Goal: Information Seeking & Learning: Learn about a topic

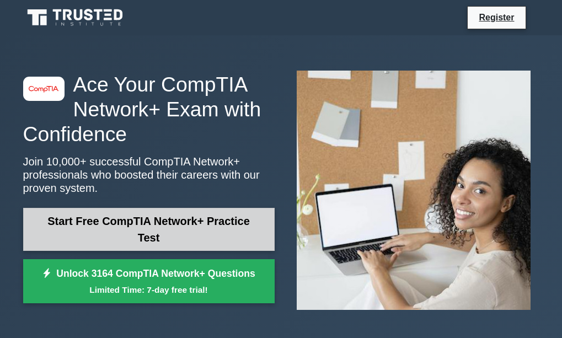
click at [190, 228] on link "Start Free CompTIA Network+ Practice Test" at bounding box center [148, 229] width 251 height 43
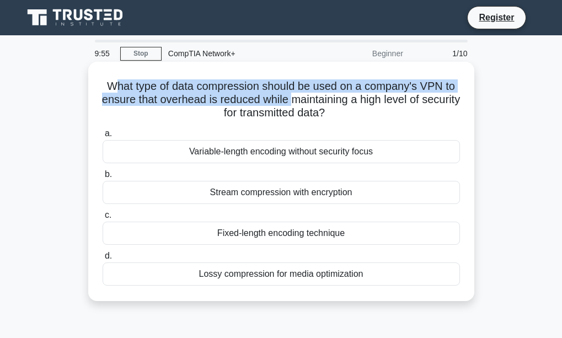
drag, startPoint x: 108, startPoint y: 88, endPoint x: 312, endPoint y: 102, distance: 204.4
click at [312, 102] on h5 "What type of data compression should be used on a company's VPN to ensure that …" at bounding box center [280, 99] width 359 height 41
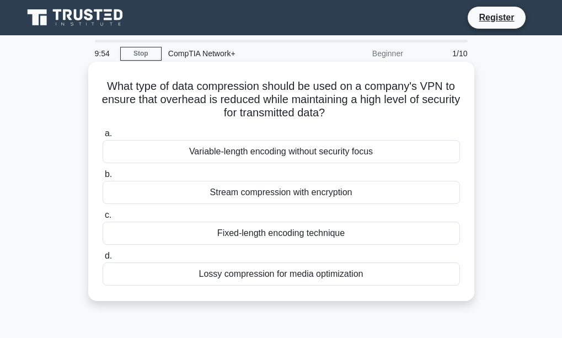
click at [338, 116] on icon ".spinner_0XTQ{transform-origin:center;animation:spinner_y6GP .75s linear infini…" at bounding box center [331, 113] width 13 height 13
click at [249, 230] on label "c. Fixed-length encoding technique" at bounding box center [281, 226] width 357 height 36
click at [315, 240] on div "Fixed-length encoding technique" at bounding box center [281, 233] width 357 height 23
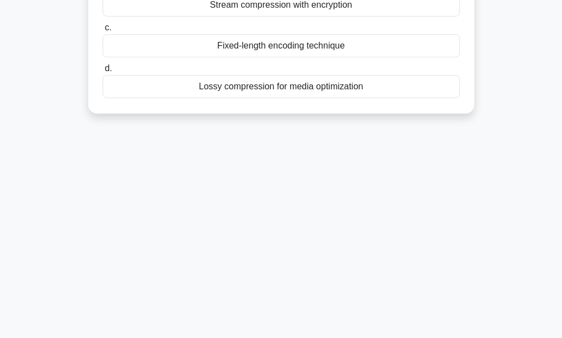
scroll to position [22, 0]
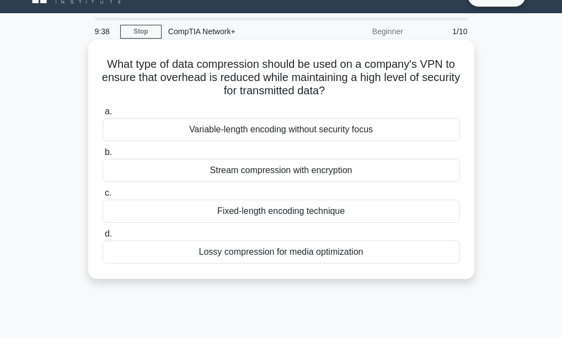
click at [228, 145] on div "a. Variable-length encoding without security focus b. Stream compression with e…" at bounding box center [281, 184] width 370 height 163
click at [226, 136] on div "Variable-length encoding without security focus" at bounding box center [281, 129] width 357 height 23
click at [103, 115] on input "a. Variable-length encoding without security focus" at bounding box center [103, 111] width 0 height 7
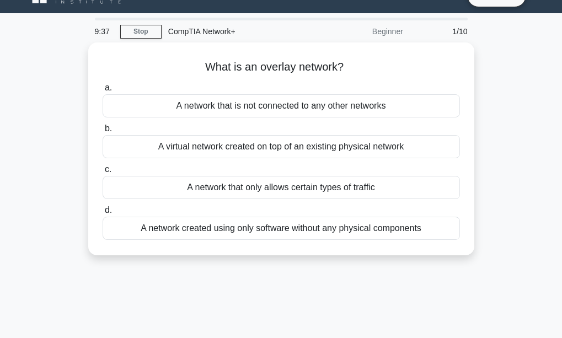
scroll to position [0, 0]
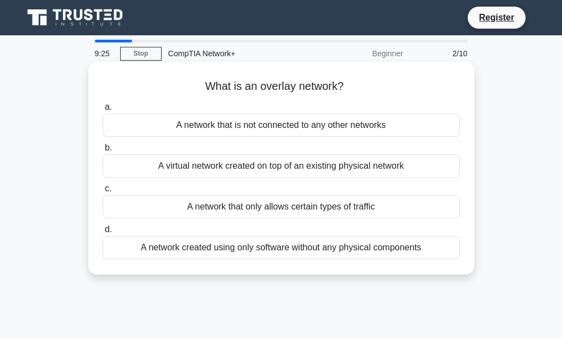
click at [272, 210] on div "A network that only allows certain types of traffic" at bounding box center [281, 206] width 357 height 23
click at [103, 192] on input "c. A network that only allows certain types of traffic" at bounding box center [103, 188] width 0 height 7
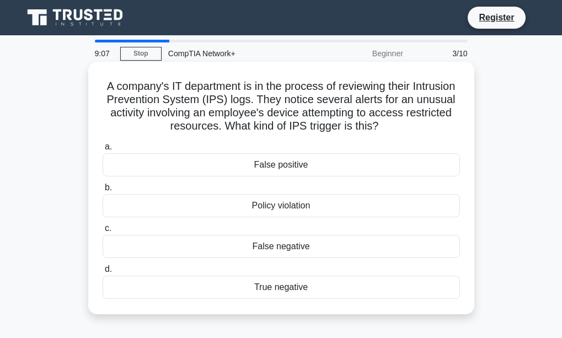
click at [297, 242] on div "False negative" at bounding box center [281, 246] width 357 height 23
click at [103, 232] on input "c. False negative" at bounding box center [103, 228] width 0 height 7
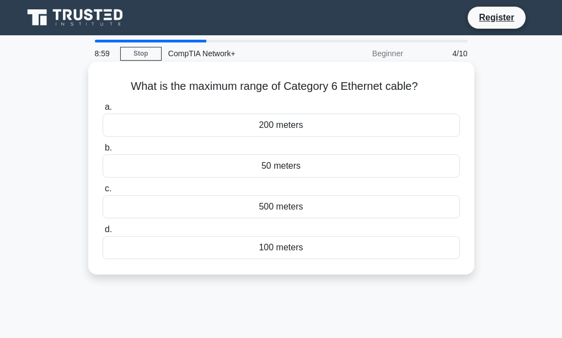
click at [273, 245] on div "100 meters" at bounding box center [281, 247] width 357 height 23
click at [103, 233] on input "d. 100 meters" at bounding box center [103, 229] width 0 height 7
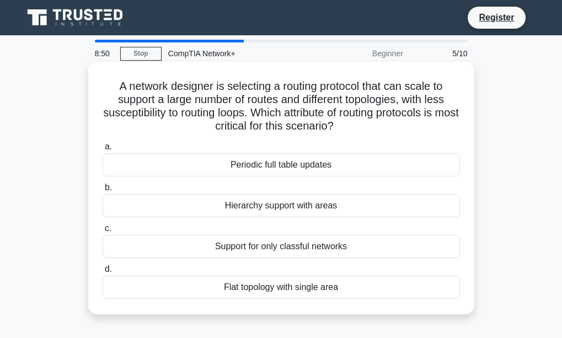
drag, startPoint x: 123, startPoint y: 81, endPoint x: 411, endPoint y: 123, distance: 291.3
click at [411, 123] on h5 "A network designer is selecting a routing protocol that can scale to support a …" at bounding box center [280, 106] width 359 height 54
drag, startPoint x: 120, startPoint y: 86, endPoint x: 358, endPoint y: 125, distance: 240.7
click at [358, 125] on h5 "A network designer is selecting a routing protocol that can scale to support a …" at bounding box center [280, 106] width 359 height 54
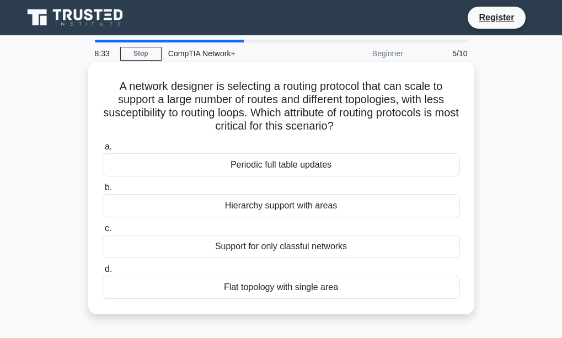
drag, startPoint x: 358, startPoint y: 125, endPoint x: 377, endPoint y: 134, distance: 21.7
click at [389, 128] on h5 "A network designer is selecting a routing protocol that can scale to support a …" at bounding box center [280, 106] width 359 height 54
click at [271, 288] on div "Flat topology with single area" at bounding box center [281, 287] width 357 height 23
click at [103, 273] on input "d. Flat topology with single area" at bounding box center [103, 269] width 0 height 7
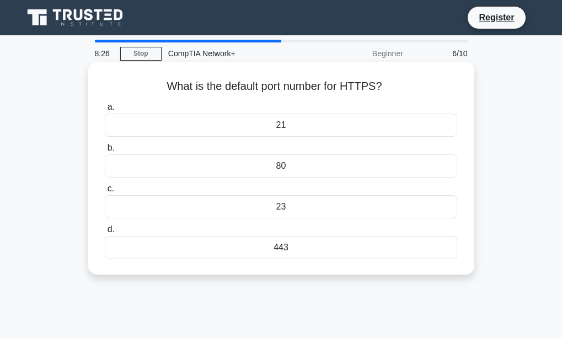
click at [295, 161] on div "80" at bounding box center [281, 165] width 352 height 23
click at [105, 152] on input "b. 80" at bounding box center [105, 147] width 0 height 7
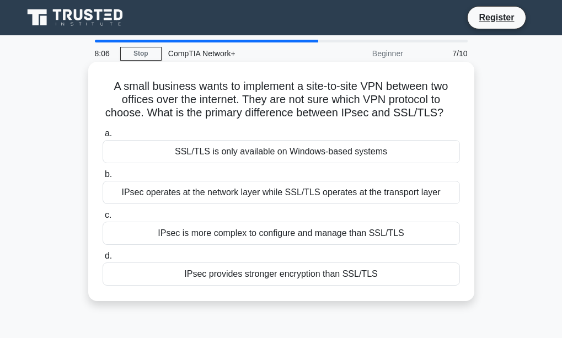
click at [322, 231] on div "IPsec is more complex to configure and manage than SSL/TLS" at bounding box center [281, 233] width 357 height 23
click at [103, 219] on input "c. IPsec is more complex to configure and manage than SSL/TLS" at bounding box center [103, 215] width 0 height 7
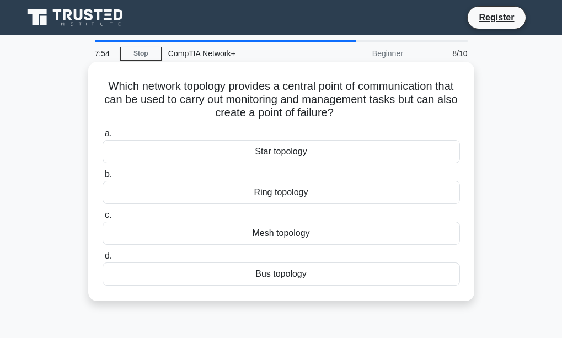
drag, startPoint x: 120, startPoint y: 91, endPoint x: 374, endPoint y: 110, distance: 254.8
click at [374, 110] on h5 "Which network topology provides a central point of communication that can be us…" at bounding box center [280, 99] width 359 height 41
click at [379, 120] on h5 "Which network topology provides a central point of communication that can be us…" at bounding box center [280, 99] width 359 height 41
click at [298, 233] on div "Mesh topology" at bounding box center [281, 233] width 357 height 23
click at [103, 219] on input "c. Mesh topology" at bounding box center [103, 215] width 0 height 7
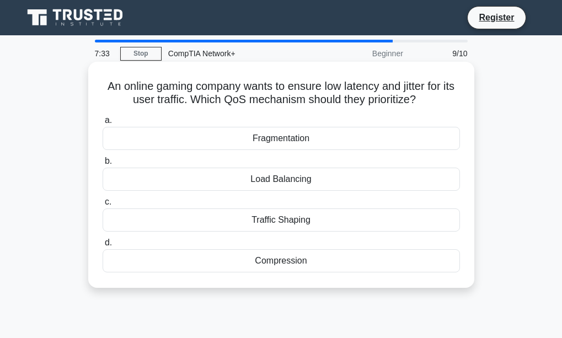
drag, startPoint x: 230, startPoint y: 100, endPoint x: 443, endPoint y: 101, distance: 212.2
click at [443, 101] on h5 "An online gaming company wants to ensure low latency and jitter for its user tr…" at bounding box center [280, 93] width 359 height 28
click at [330, 262] on div "Compression" at bounding box center [281, 260] width 357 height 23
click at [103, 246] on input "d. Compression" at bounding box center [103, 242] width 0 height 7
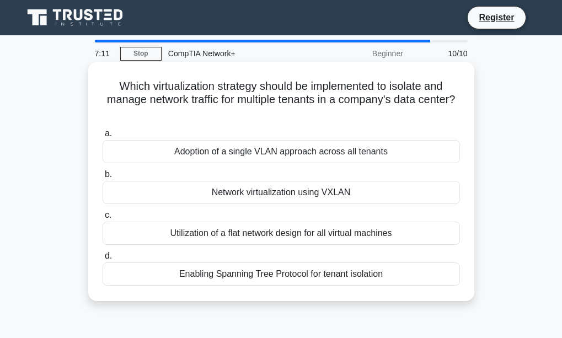
drag, startPoint x: 413, startPoint y: 80, endPoint x: 420, endPoint y: 111, distance: 32.1
click at [420, 111] on h5 "Which virtualization strategy should be implemented to isolate and manage netwo…" at bounding box center [280, 99] width 359 height 41
drag, startPoint x: 304, startPoint y: 220, endPoint x: 300, endPoint y: 226, distance: 7.7
click at [300, 226] on div "a. Adoption of a single VLAN approach across all tenants b. Network virtualizat…" at bounding box center [281, 206] width 370 height 163
click at [300, 226] on div "Utilization of a flat network design for all virtual machines" at bounding box center [281, 233] width 357 height 23
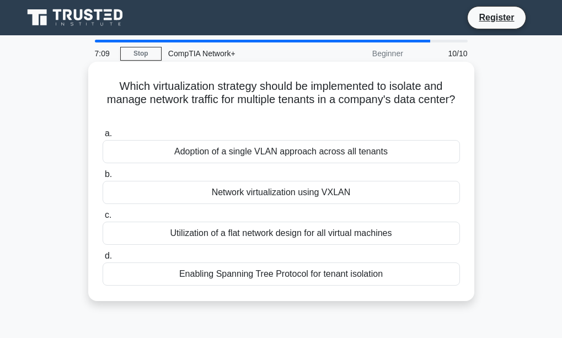
click at [103, 219] on input "c. Utilization of a flat network design for all virtual machines" at bounding box center [103, 215] width 0 height 7
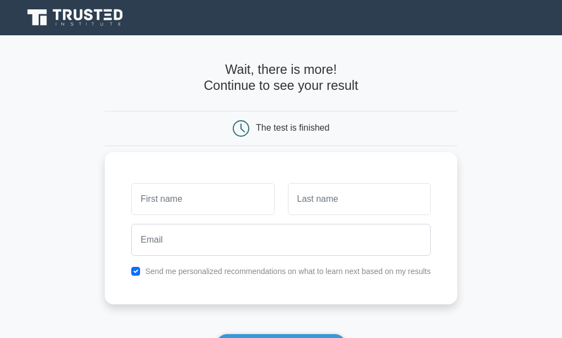
scroll to position [187, 0]
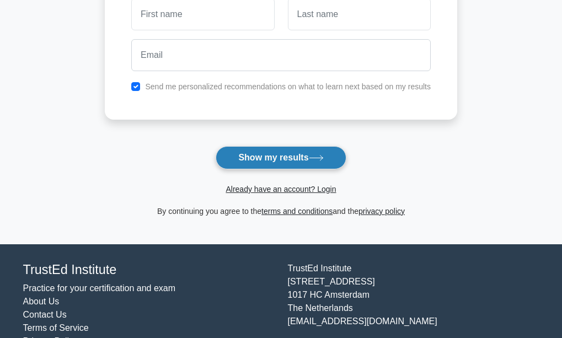
click at [268, 160] on button "Show my results" at bounding box center [280, 157] width 130 height 23
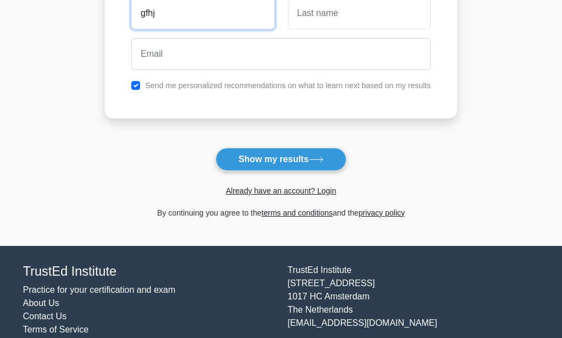
type input "gfhj"
click at [334, 21] on input "text" at bounding box center [359, 13] width 143 height 32
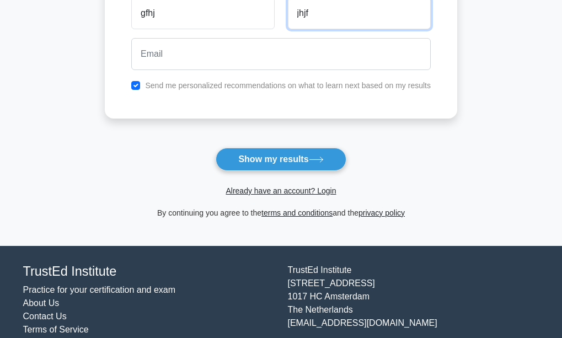
type input "jhjf"
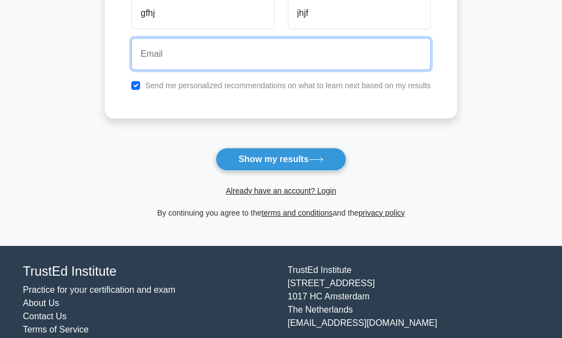
click at [278, 68] on input "email" at bounding box center [280, 54] width 299 height 32
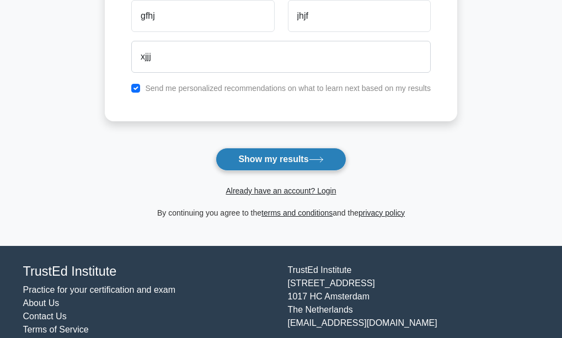
click at [303, 170] on button "Show my results" at bounding box center [280, 159] width 130 height 23
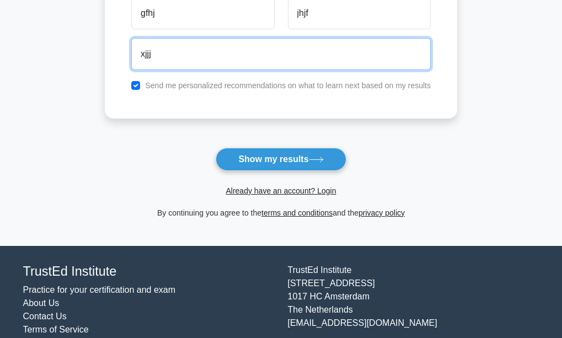
click at [268, 57] on input "xjjj" at bounding box center [280, 54] width 299 height 32
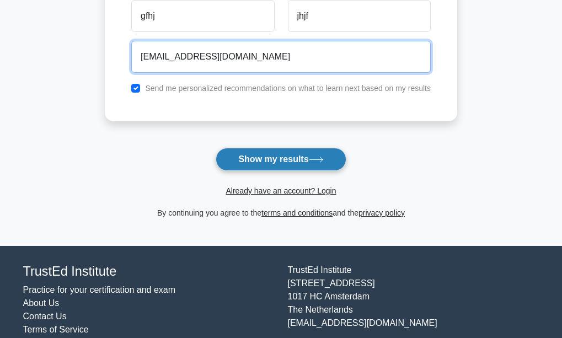
type input "xjjj@gmail.com"
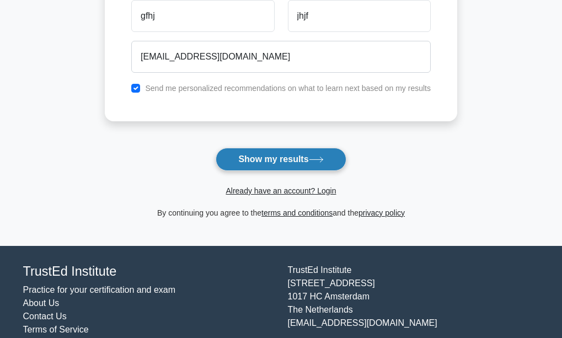
click at [251, 160] on button "Show my results" at bounding box center [280, 159] width 130 height 23
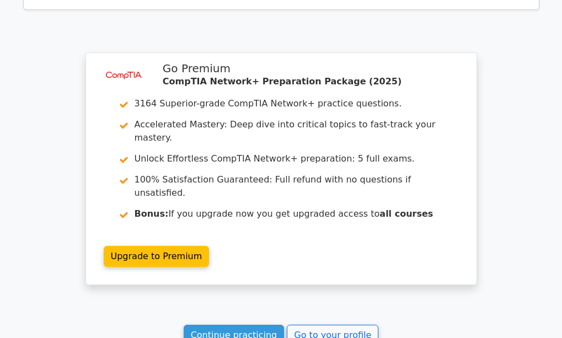
scroll to position [875, 0]
